Goal: Information Seeking & Learning: Learn about a topic

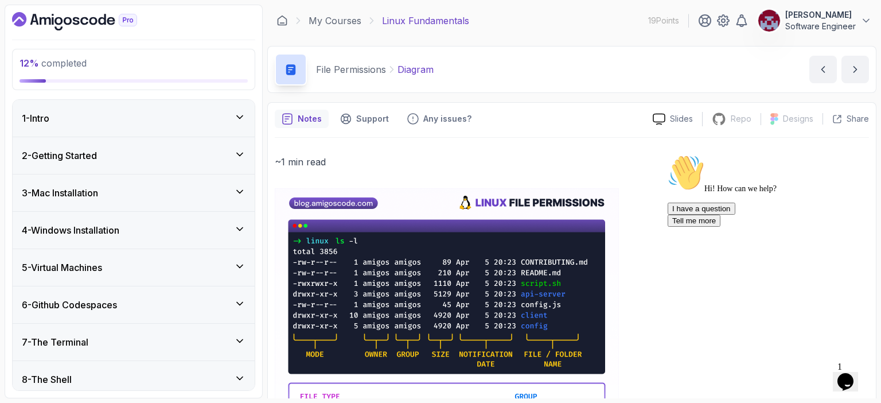
click at [98, 230] on h3 "4 - Windows Installation" at bounding box center [71, 230] width 98 height 14
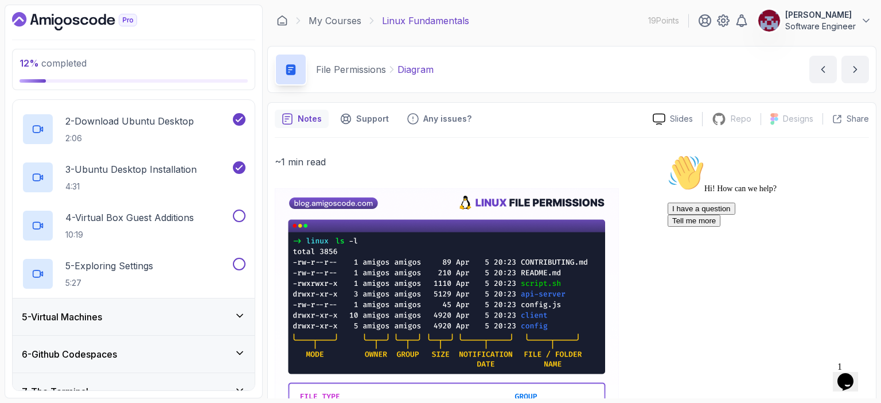
scroll to position [197, 0]
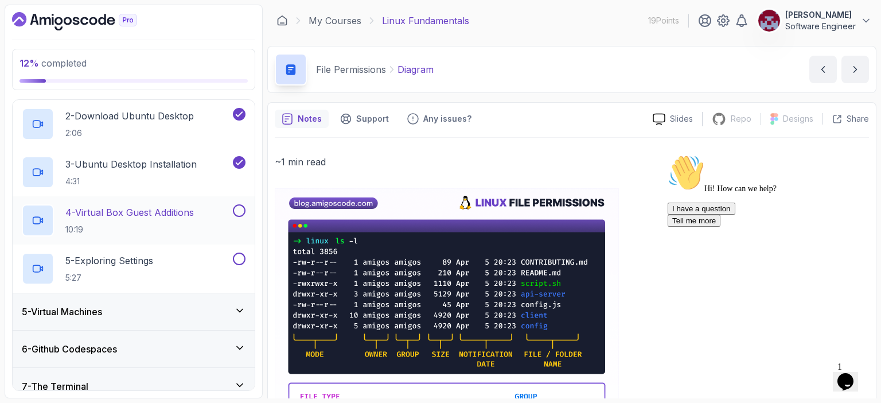
click at [130, 210] on p "4 - Virtual Box Guest Additions" at bounding box center [129, 212] width 129 height 14
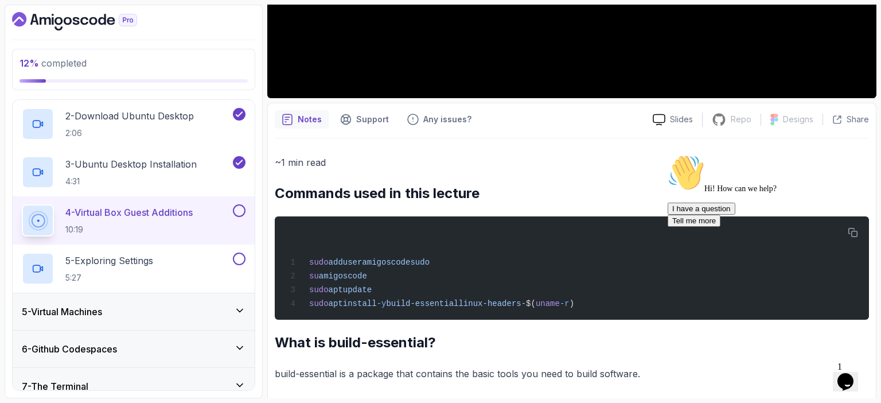
scroll to position [344, 0]
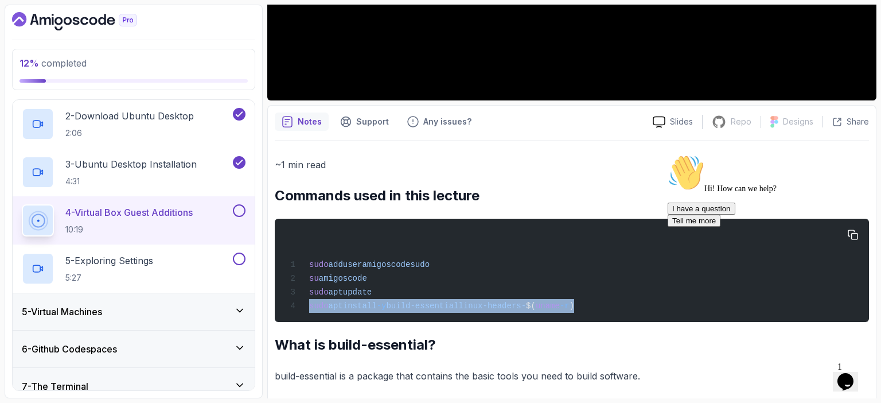
drag, startPoint x: 310, startPoint y: 306, endPoint x: 580, endPoint y: 306, distance: 270.3
click at [580, 306] on div "sudo adduser amigoscode sudo su amigoscode sudo apt update sudo apt install -y …" at bounding box center [572, 271] width 576 height 90
copy span "sudo apt install -y build-essential linux-headers- $( uname -r )"
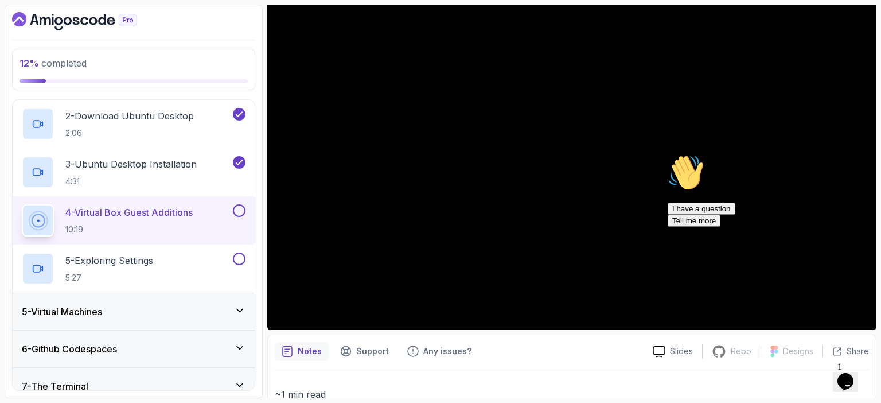
scroll to position [65, 0]
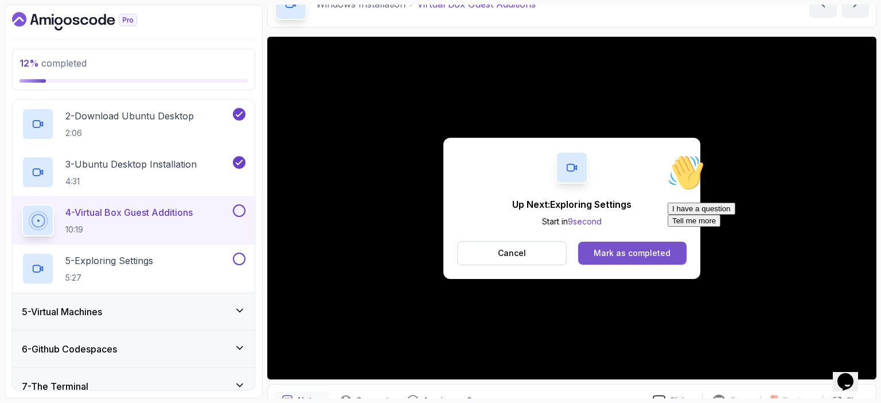
click at [615, 253] on div "Mark as completed" at bounding box center [632, 252] width 77 height 11
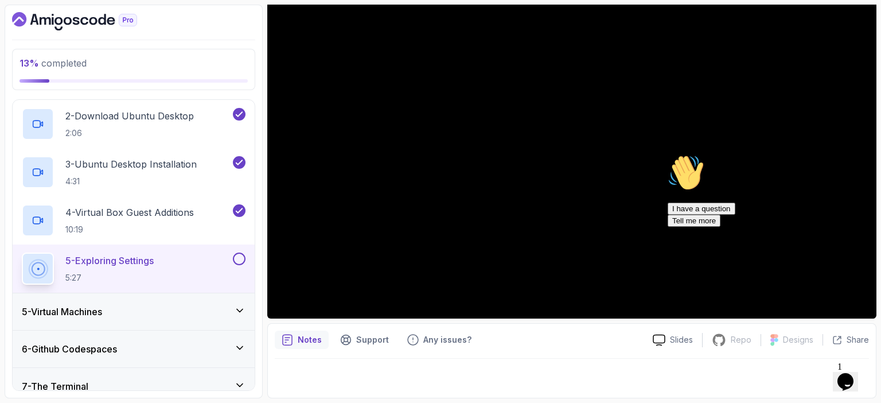
scroll to position [126, 0]
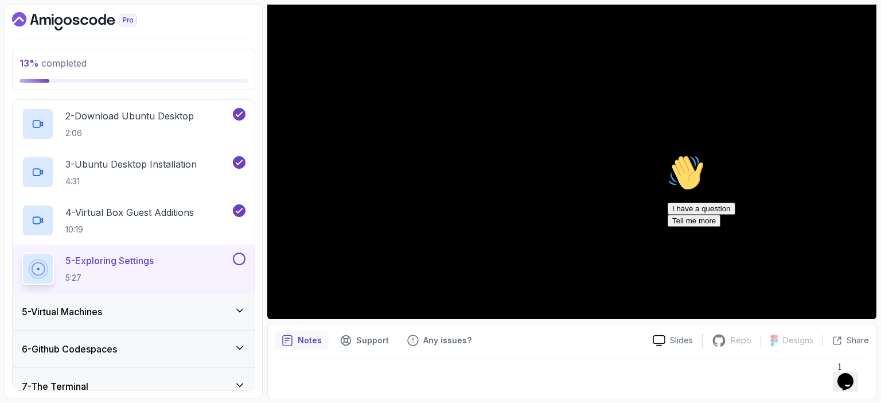
click at [668, 154] on icon "Chat attention grabber" at bounding box center [668, 154] width 0 height 0
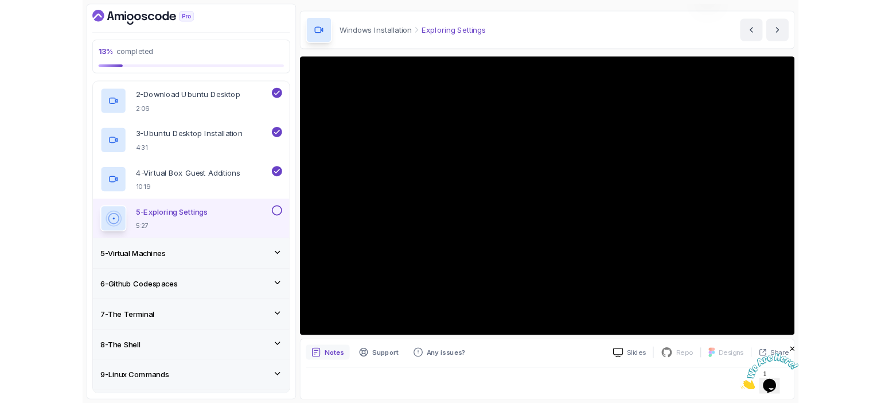
scroll to position [125, 0]
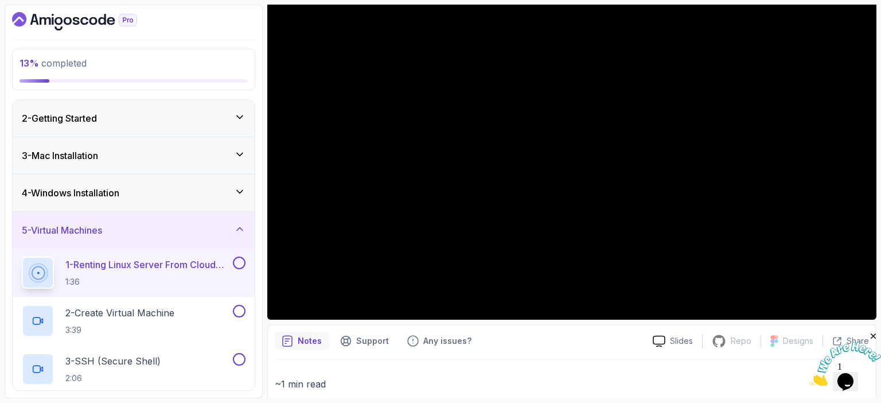
scroll to position [41, 0]
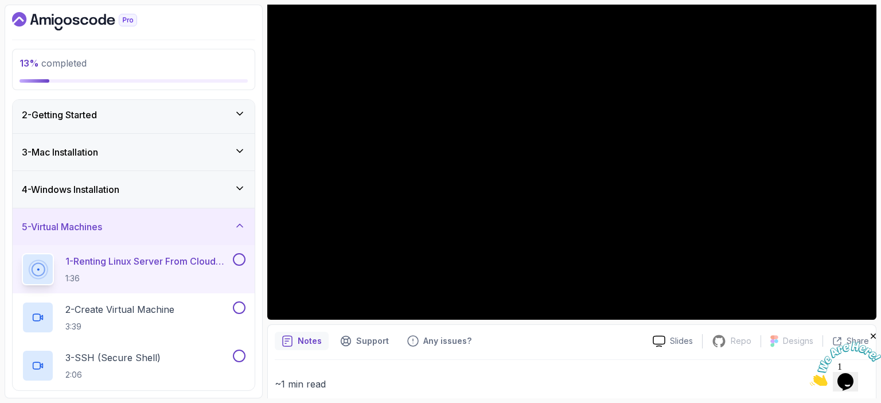
click at [130, 198] on div "4 - Windows Installation" at bounding box center [134, 189] width 242 height 37
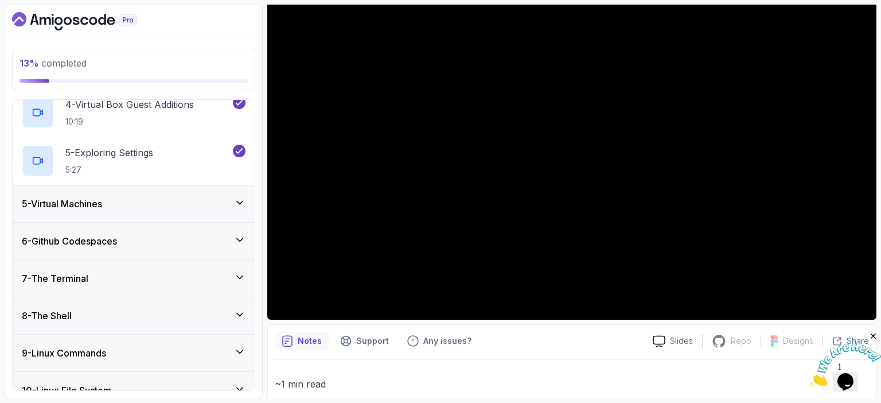
scroll to position [303, 0]
click at [130, 199] on div "5 - Virtual Machines" at bounding box center [134, 206] width 224 height 14
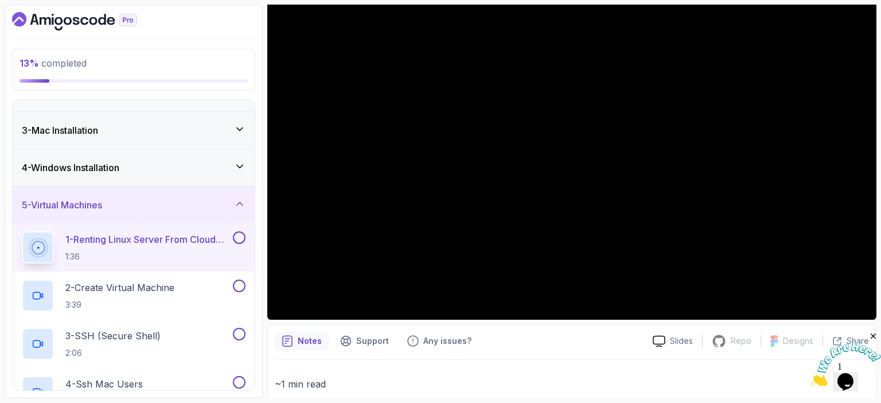
scroll to position [62, 0]
click at [137, 241] on p "1 - Renting Linux Server From Cloud Providers" at bounding box center [147, 240] width 165 height 14
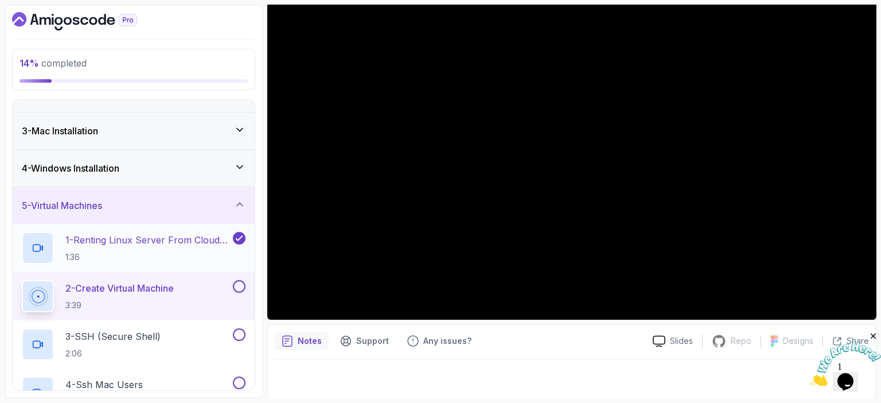
click at [142, 243] on p "1 - Renting Linux Server From Cloud Providers" at bounding box center [147, 240] width 165 height 14
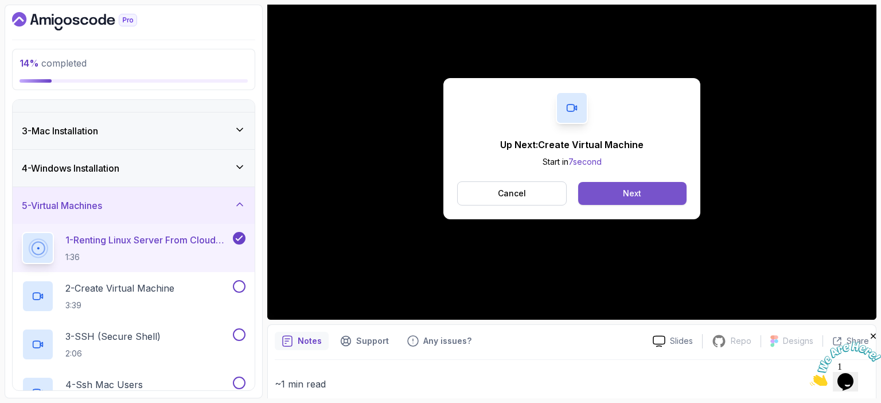
click at [621, 193] on button "Next" at bounding box center [632, 193] width 108 height 23
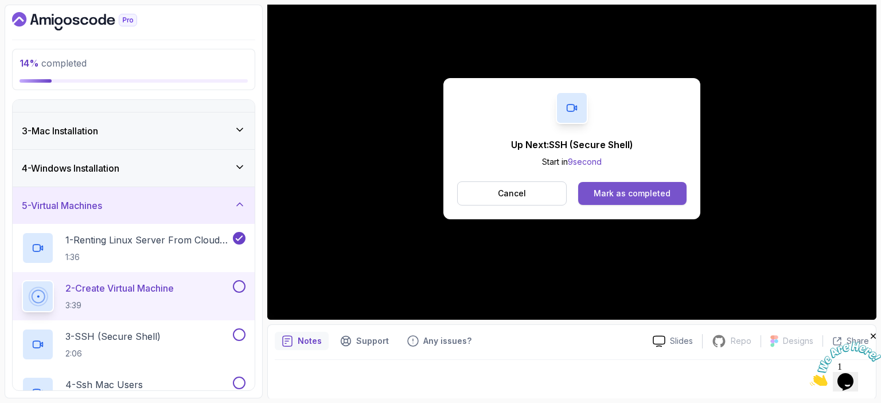
click at [661, 189] on div "Mark as completed" at bounding box center [632, 193] width 77 height 11
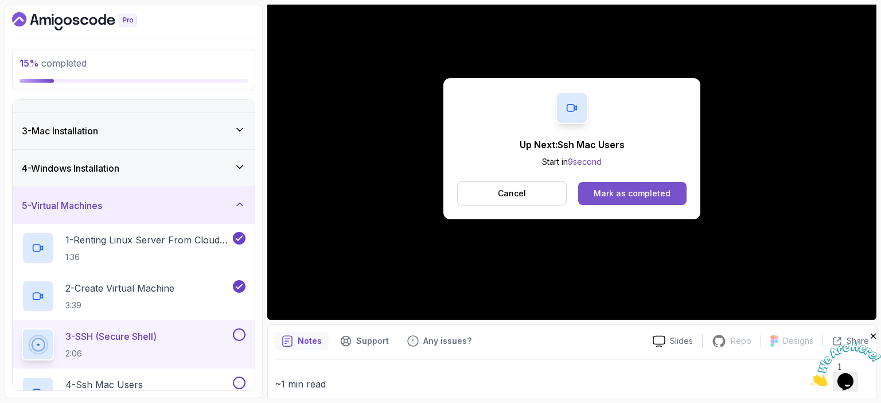
click at [638, 199] on button "Mark as completed" at bounding box center [632, 193] width 108 height 23
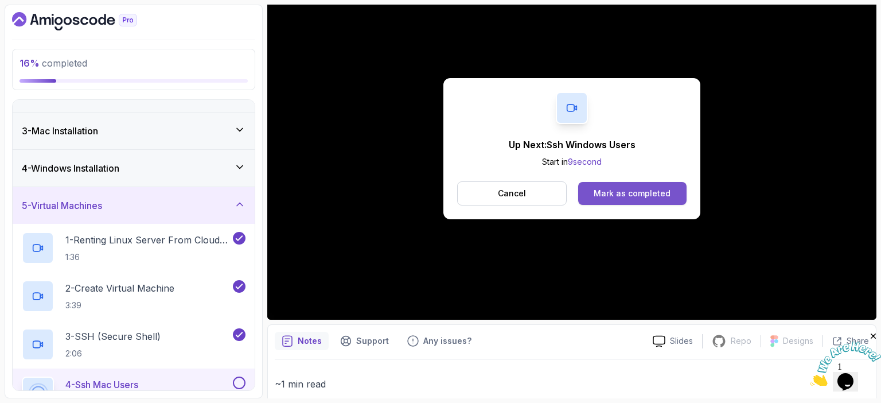
click at [666, 188] on div "Mark as completed" at bounding box center [632, 193] width 77 height 11
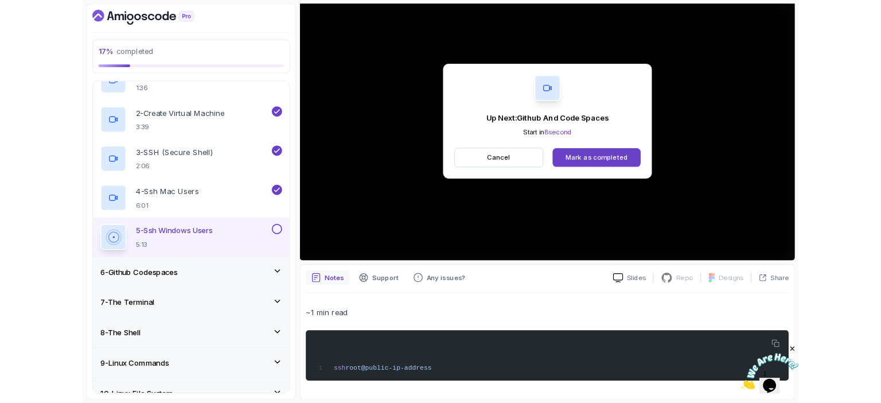
scroll to position [125, 0]
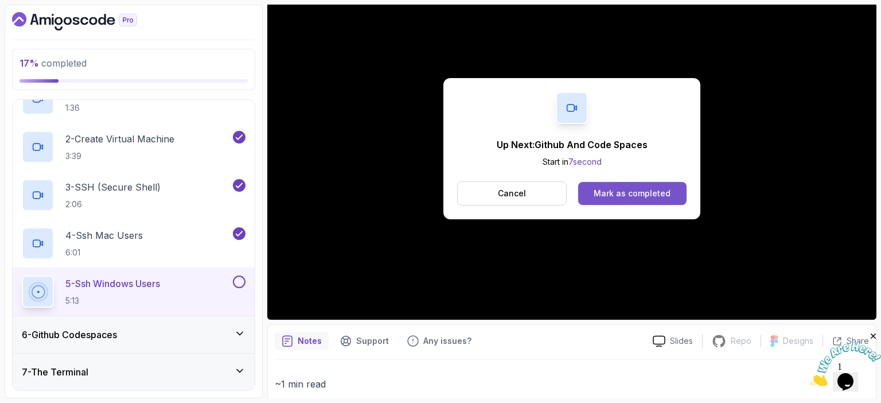
click at [650, 198] on div "Mark as completed" at bounding box center [632, 193] width 77 height 11
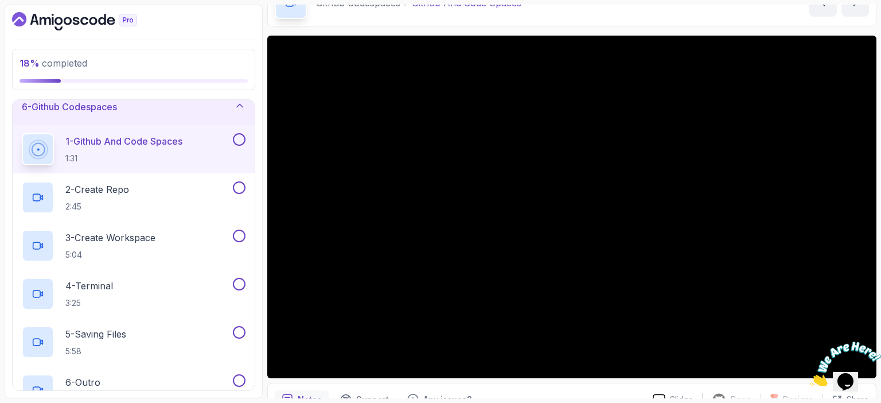
scroll to position [73, 0]
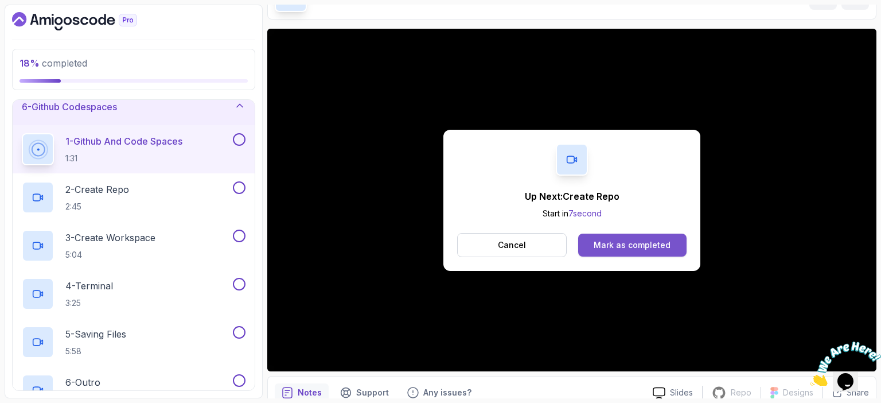
click at [619, 248] on div "Mark as completed" at bounding box center [632, 244] width 77 height 11
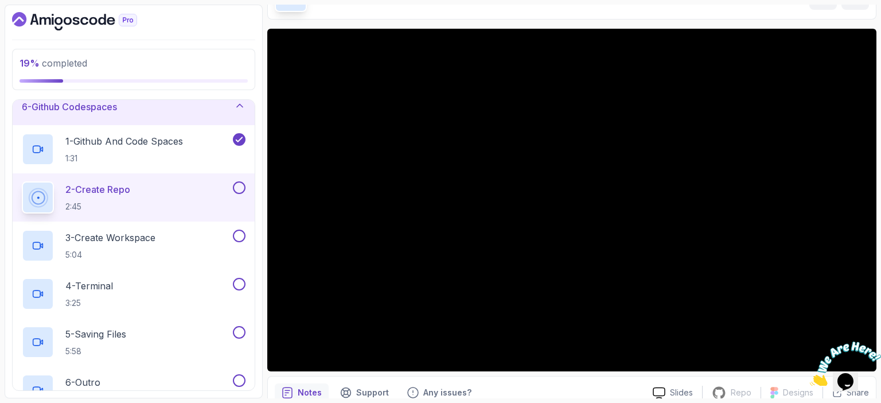
click at [873, 338] on icon "Close" at bounding box center [874, 336] width 10 height 10
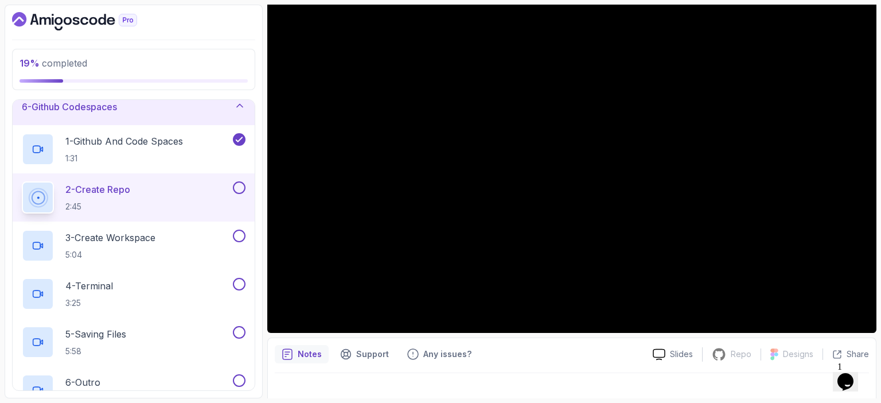
scroll to position [33, 0]
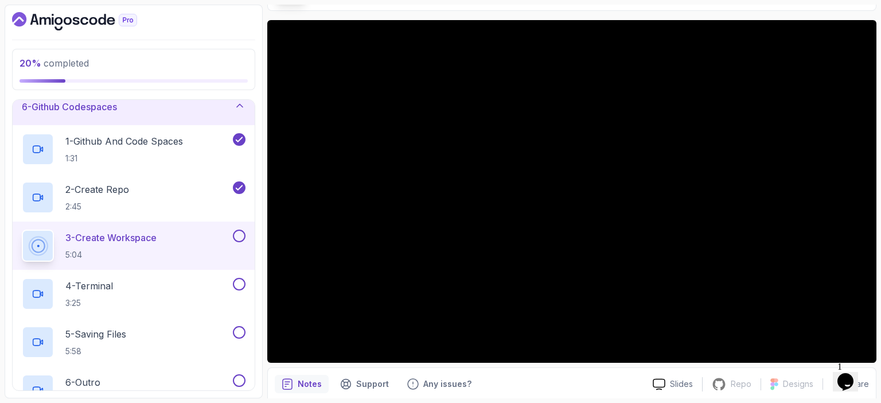
scroll to position [83, 0]
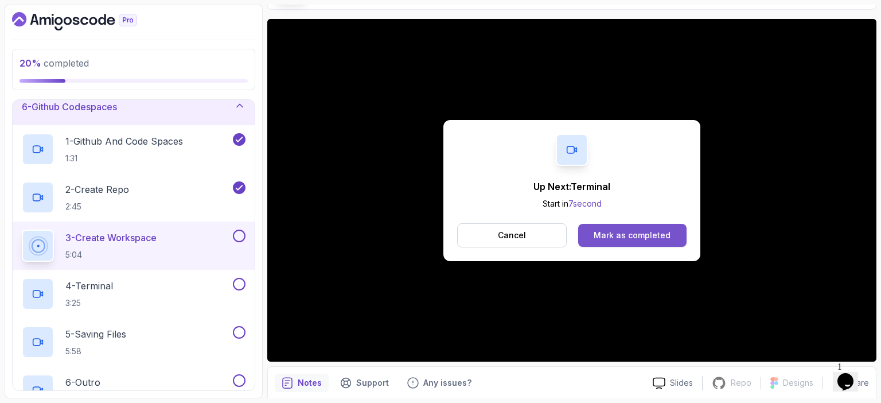
click at [629, 234] on div "Mark as completed" at bounding box center [632, 235] width 77 height 11
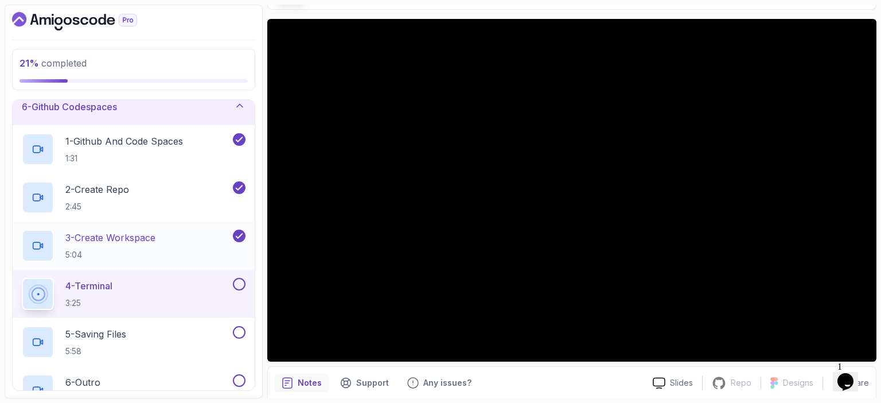
click at [138, 235] on p "3 - Create Workspace" at bounding box center [110, 238] width 90 height 14
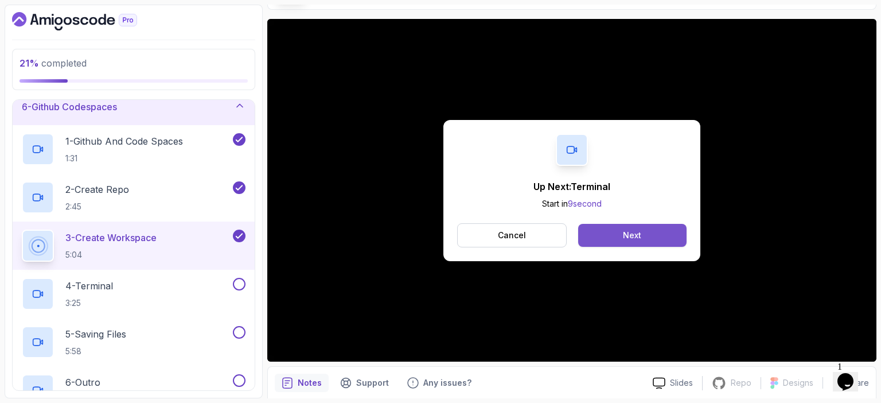
click at [638, 236] on div "Next" at bounding box center [632, 235] width 18 height 11
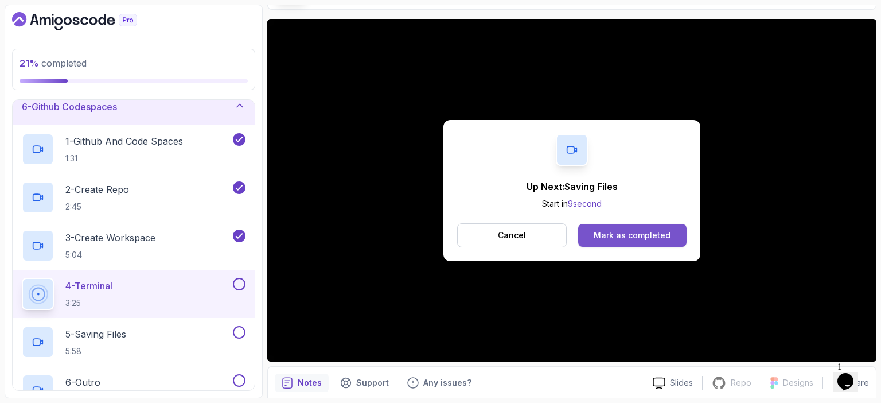
click at [634, 237] on div "Mark as completed" at bounding box center [632, 235] width 77 height 11
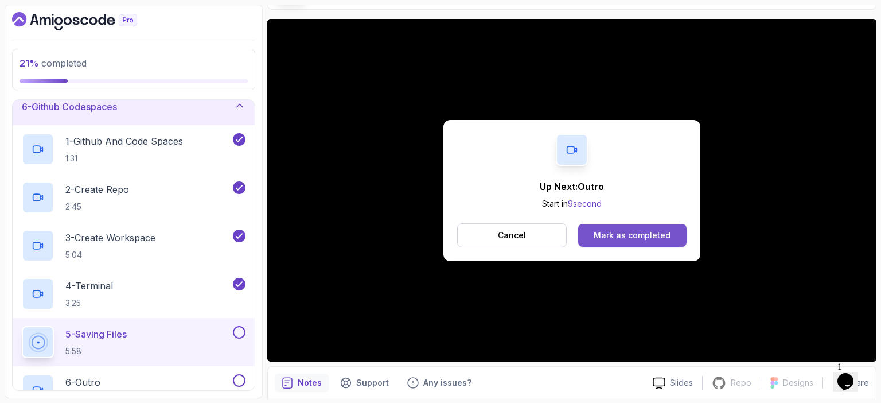
click at [631, 242] on button "Mark as completed" at bounding box center [632, 235] width 108 height 23
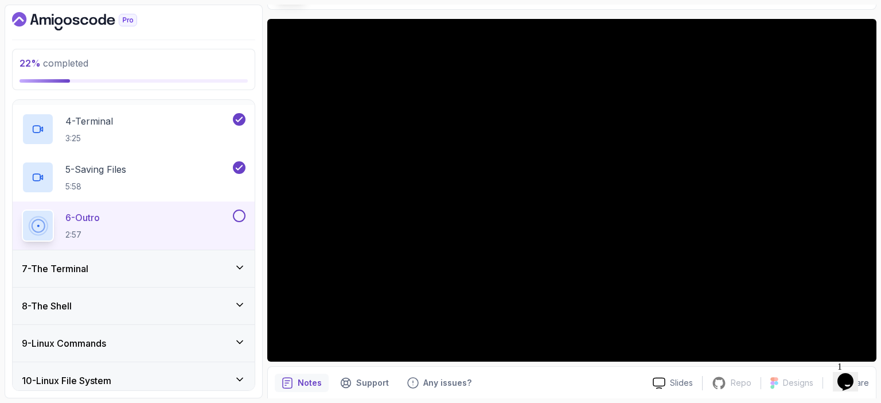
scroll to position [363, 0]
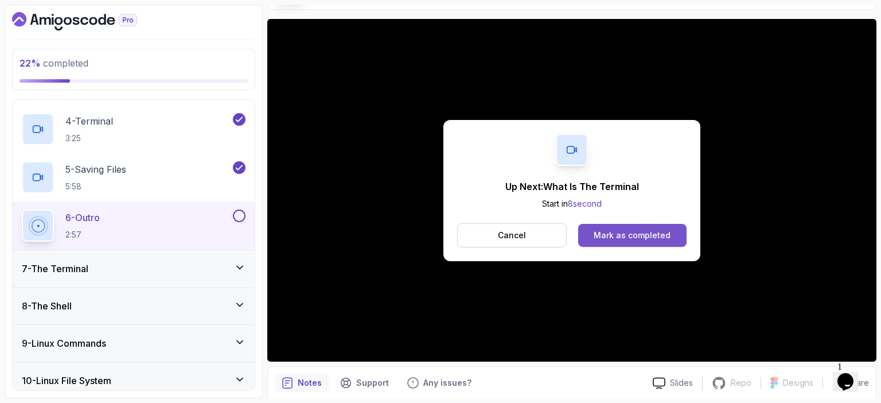
click at [623, 232] on div "Mark as completed" at bounding box center [632, 235] width 77 height 11
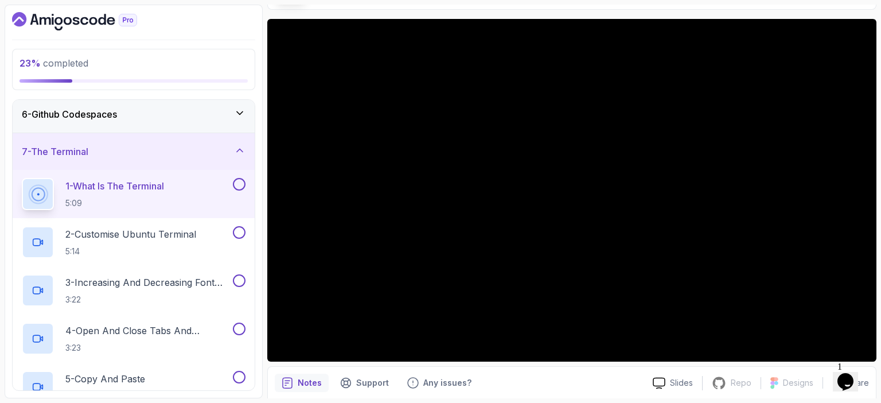
scroll to position [194, 0]
